Goal: Information Seeking & Learning: Learn about a topic

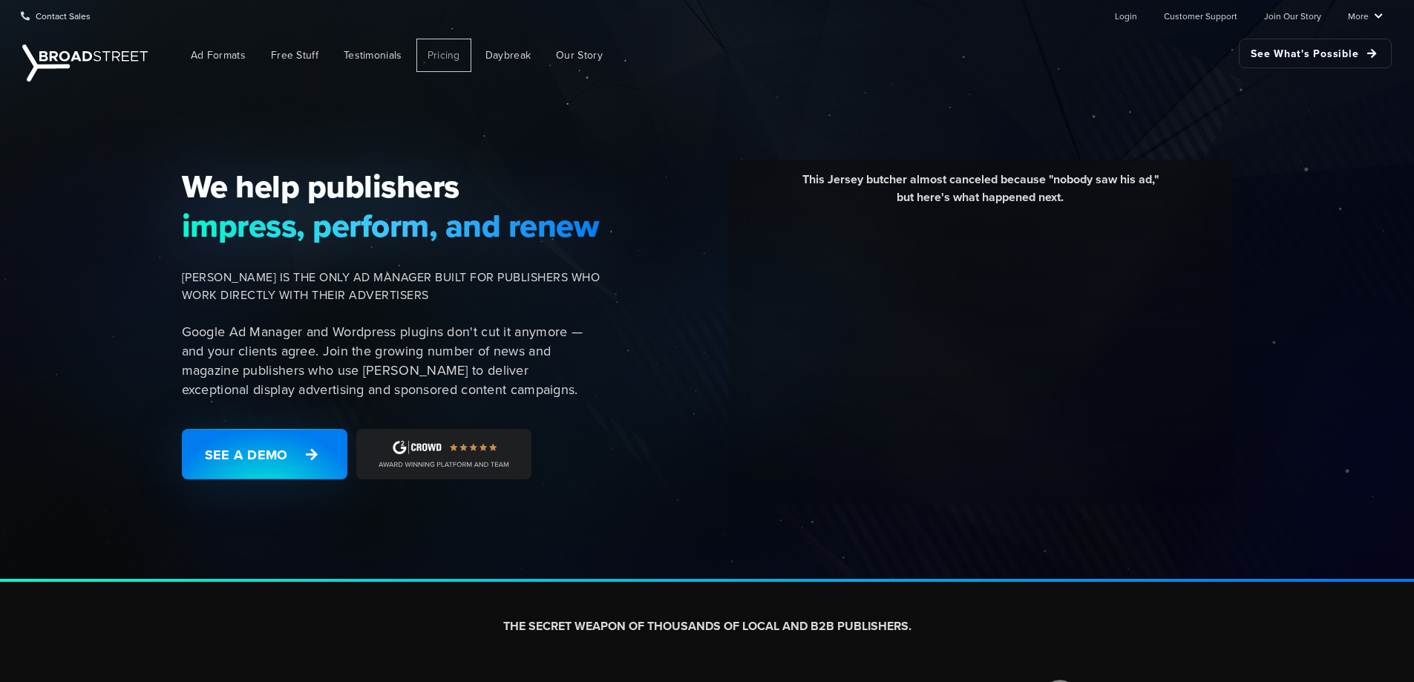
click at [445, 55] on span "Pricing" at bounding box center [443, 55] width 33 height 16
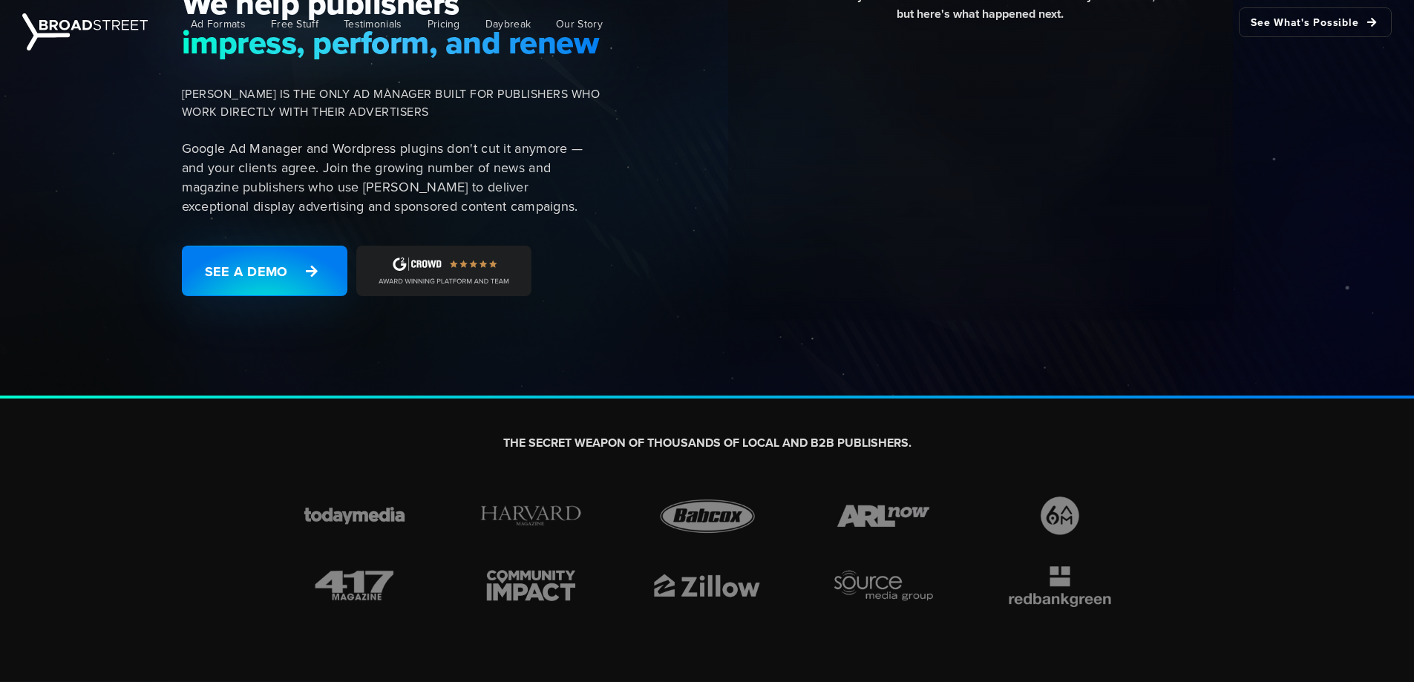
scroll to position [223, 0]
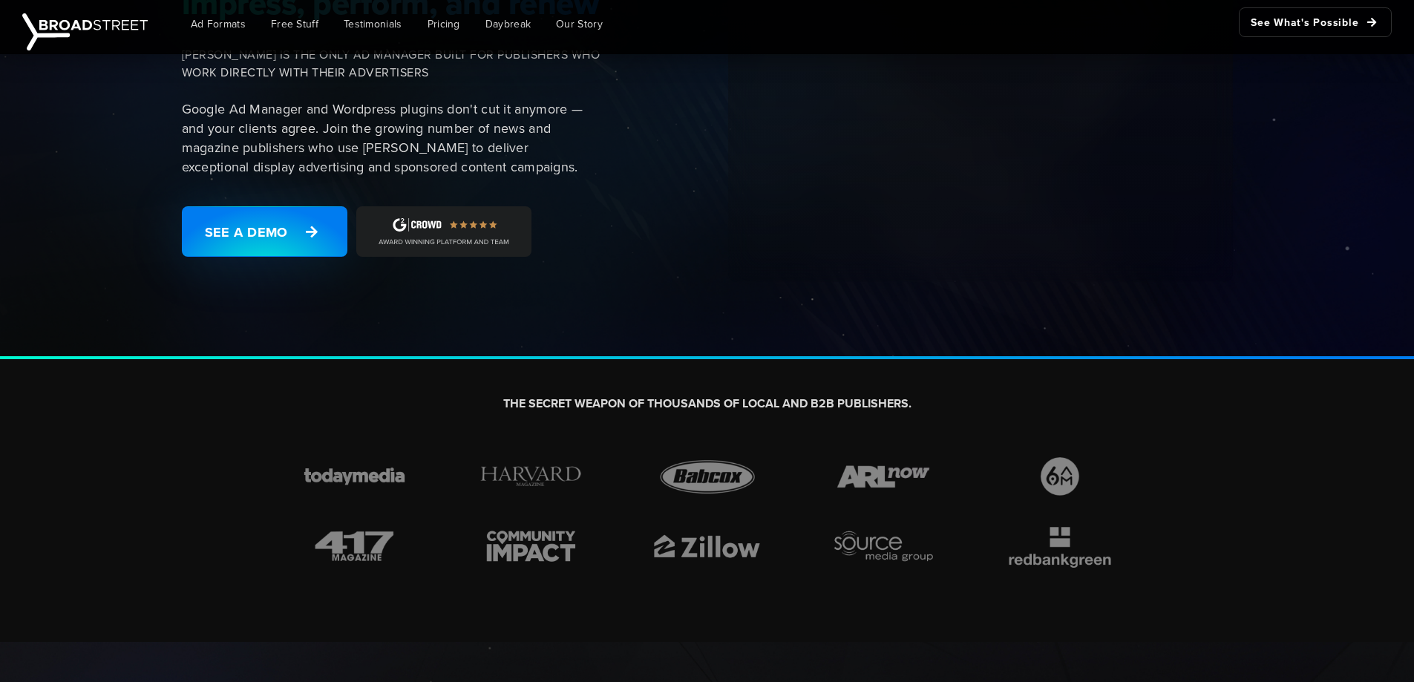
click at [1076, 551] on img at bounding box center [1059, 546] width 123 height 46
click at [542, 482] on img at bounding box center [530, 476] width 123 height 46
